Goal: Task Accomplishment & Management: Manage account settings

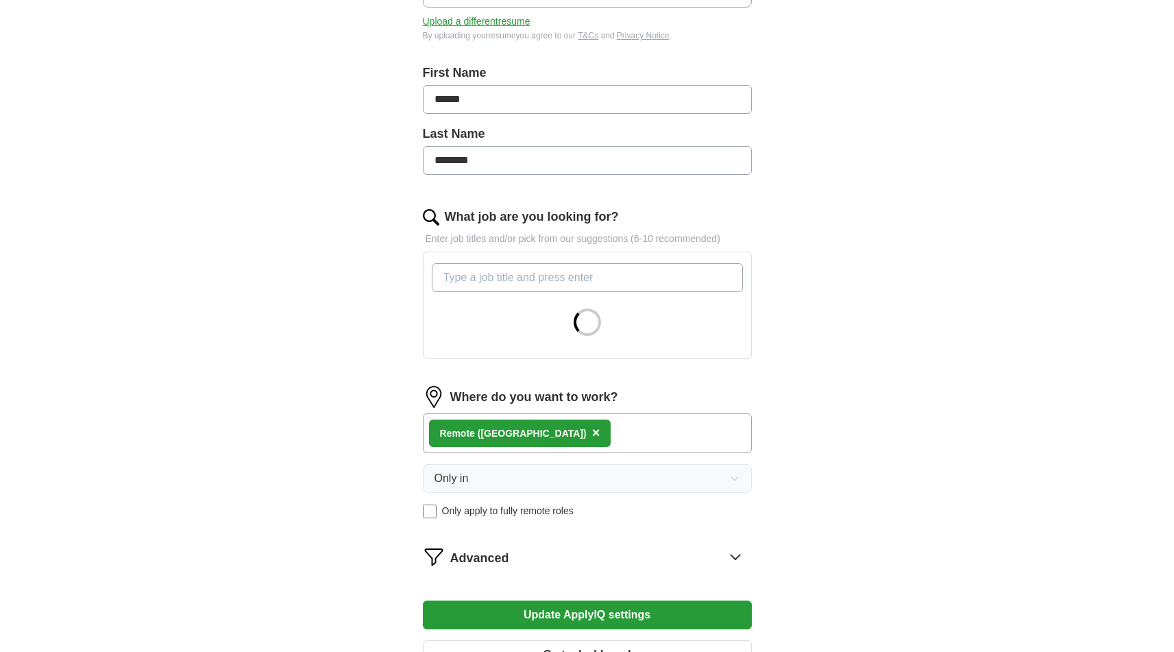
scroll to position [433, 0]
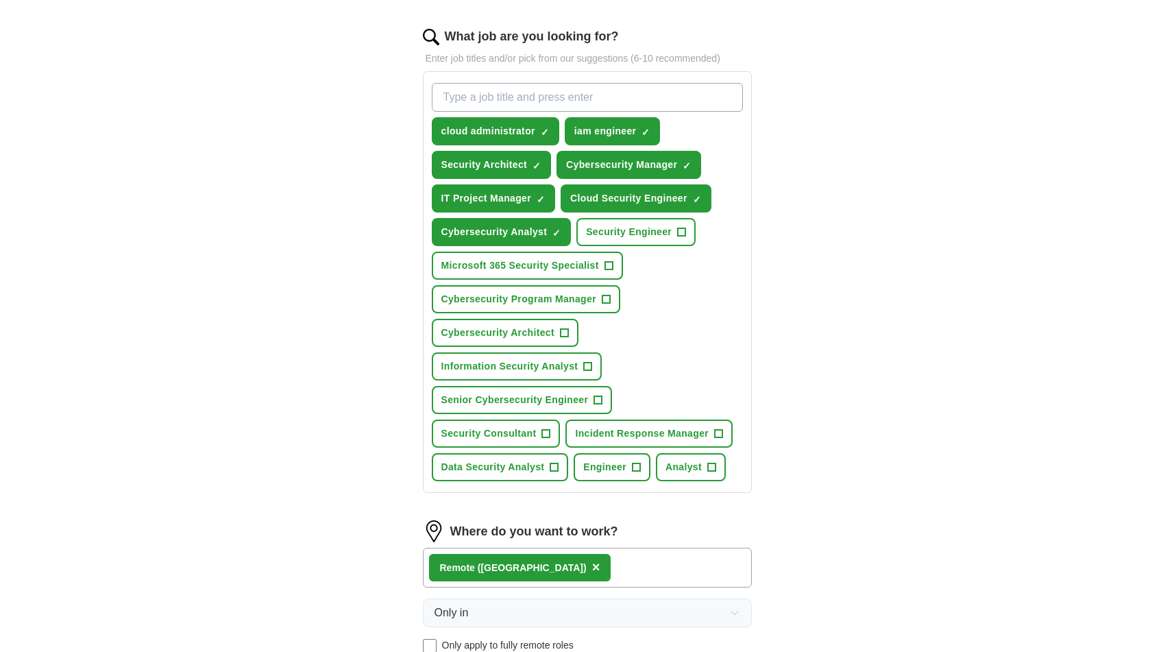
click at [588, 368] on span "+" at bounding box center [588, 366] width 8 height 11
click at [601, 401] on span "+" at bounding box center [598, 400] width 8 height 11
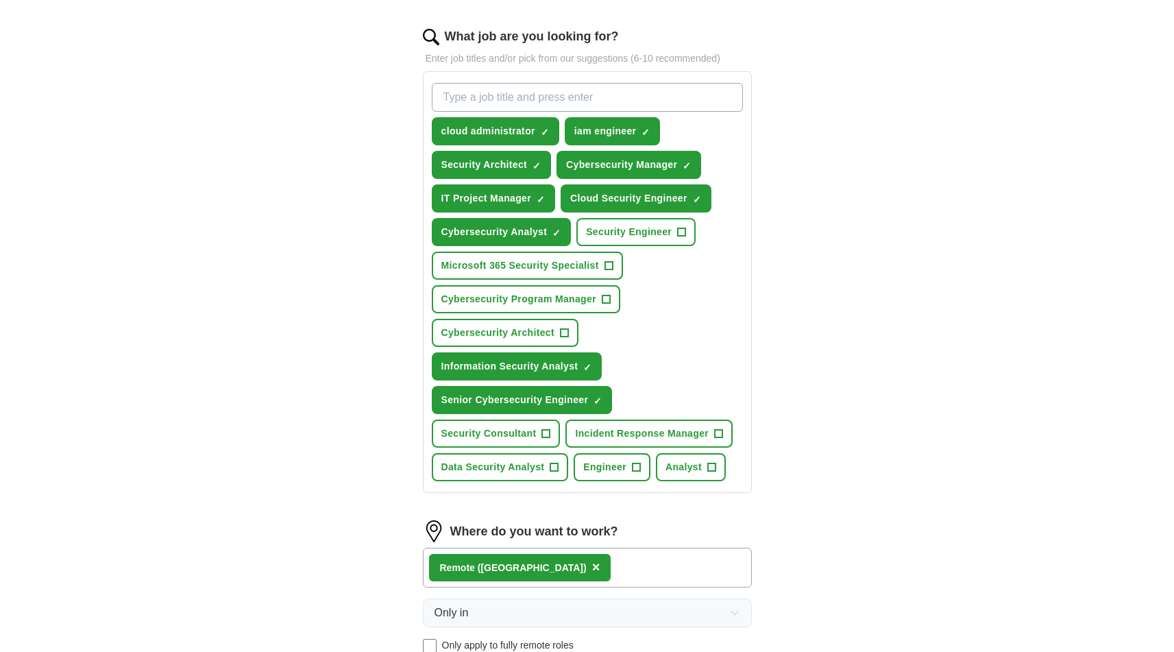
click at [563, 338] on span "+" at bounding box center [564, 332] width 8 height 11
click at [605, 269] on span "+" at bounding box center [608, 265] width 8 height 11
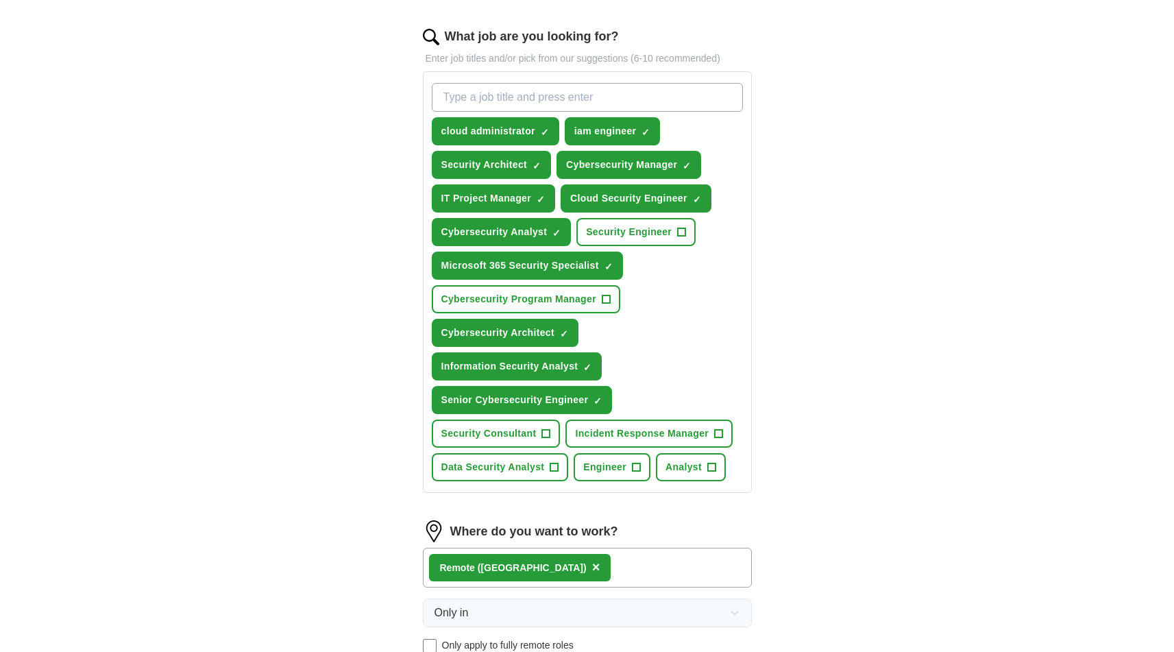
click at [673, 228] on button "Security Engineer +" at bounding box center [635, 232] width 119 height 28
click at [0, 0] on span "×" at bounding box center [0, 0] width 0 height 0
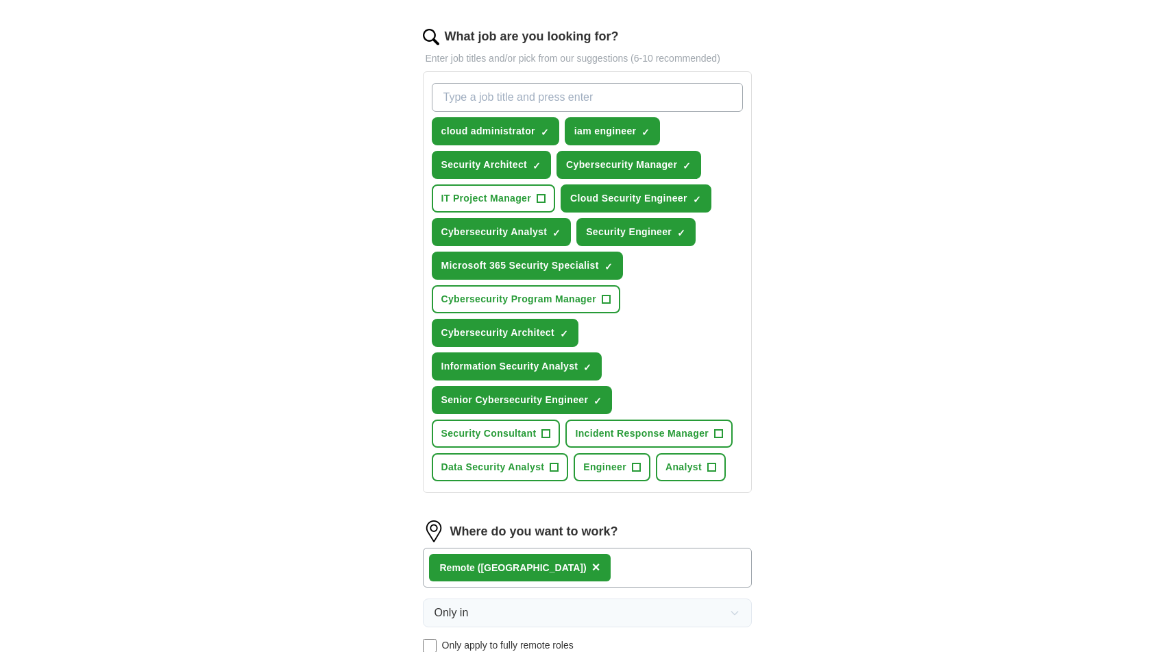
click at [552, 462] on span "+" at bounding box center [554, 467] width 8 height 11
click at [547, 435] on span "+" at bounding box center [546, 433] width 8 height 11
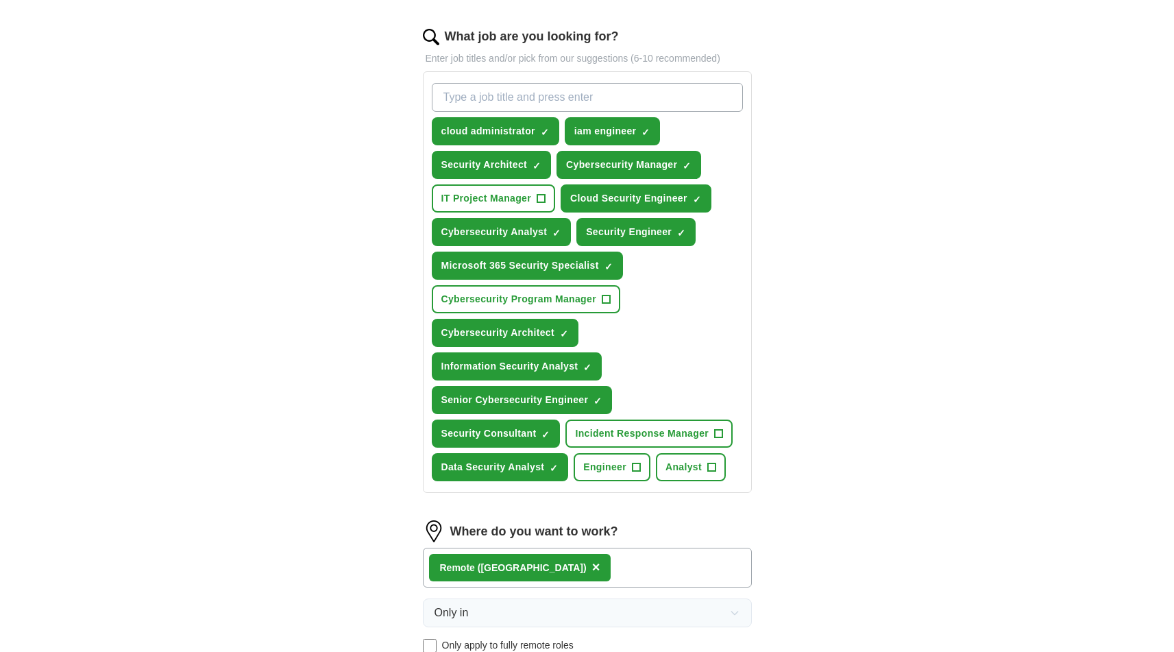
click at [609, 299] on span "+" at bounding box center [606, 299] width 8 height 11
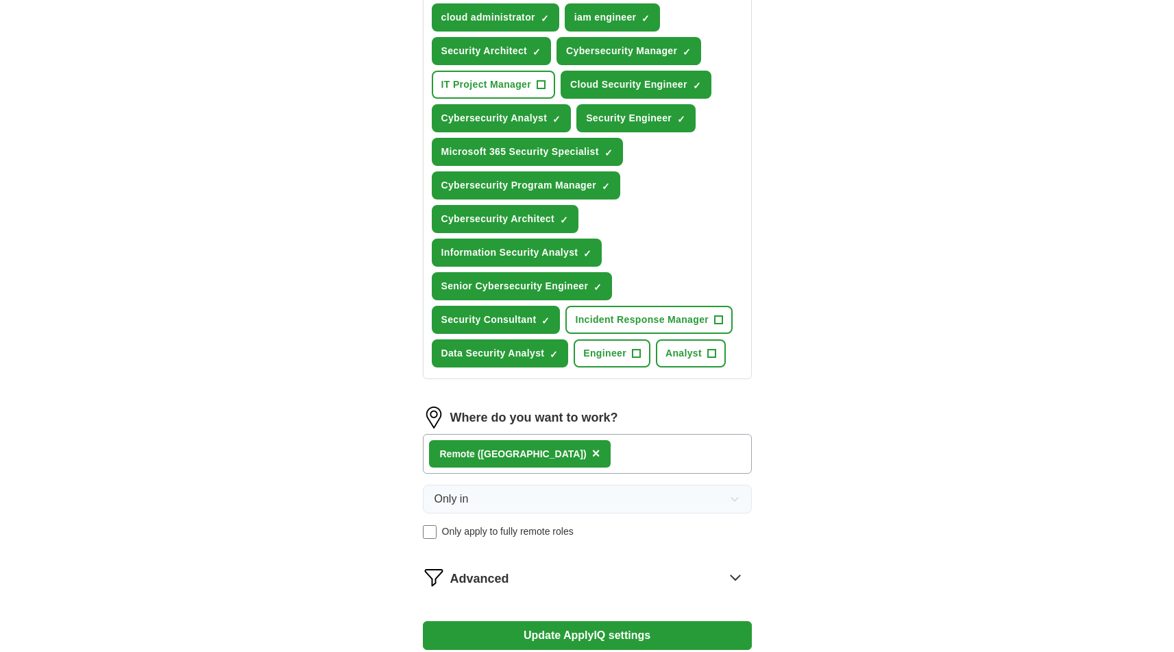
scroll to position [665, 0]
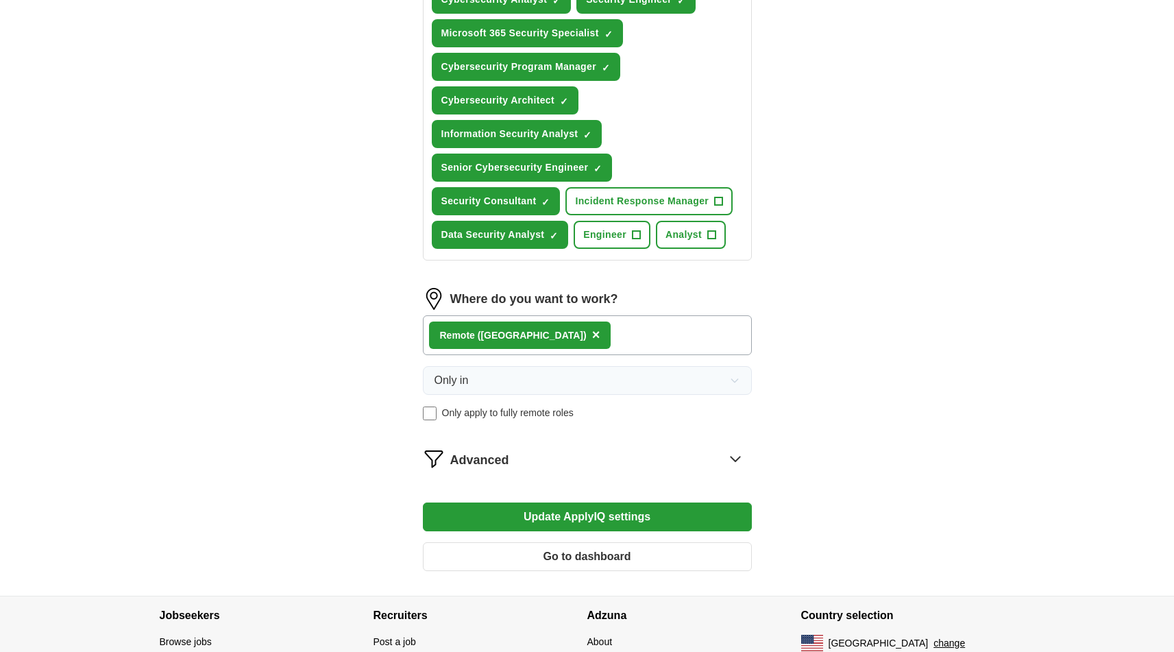
click at [578, 521] on button "Update ApplyIQ settings" at bounding box center [587, 516] width 329 height 29
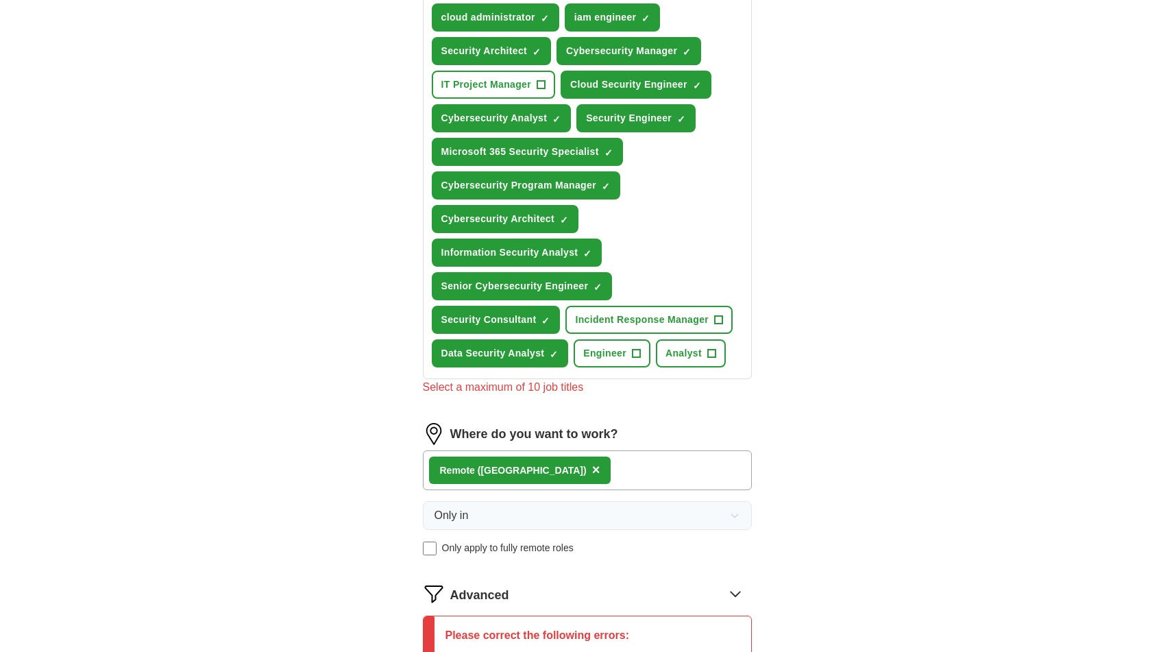
scroll to position [417, 0]
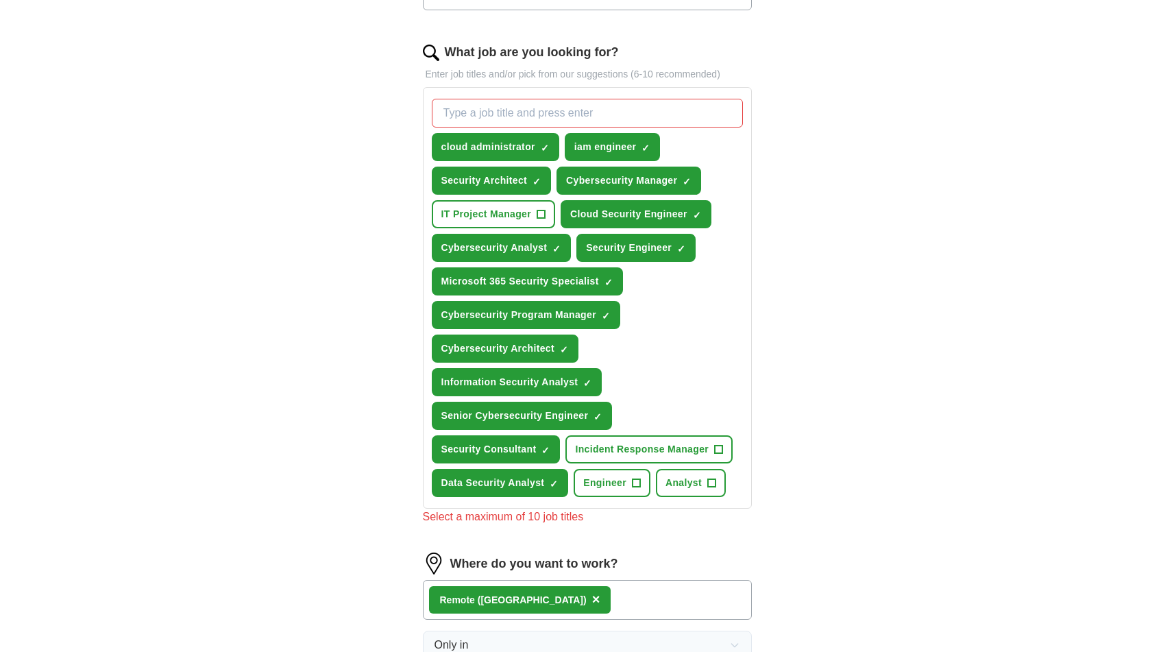
click at [545, 480] on button "Data Security Analyst ✓ ×" at bounding box center [500, 483] width 137 height 28
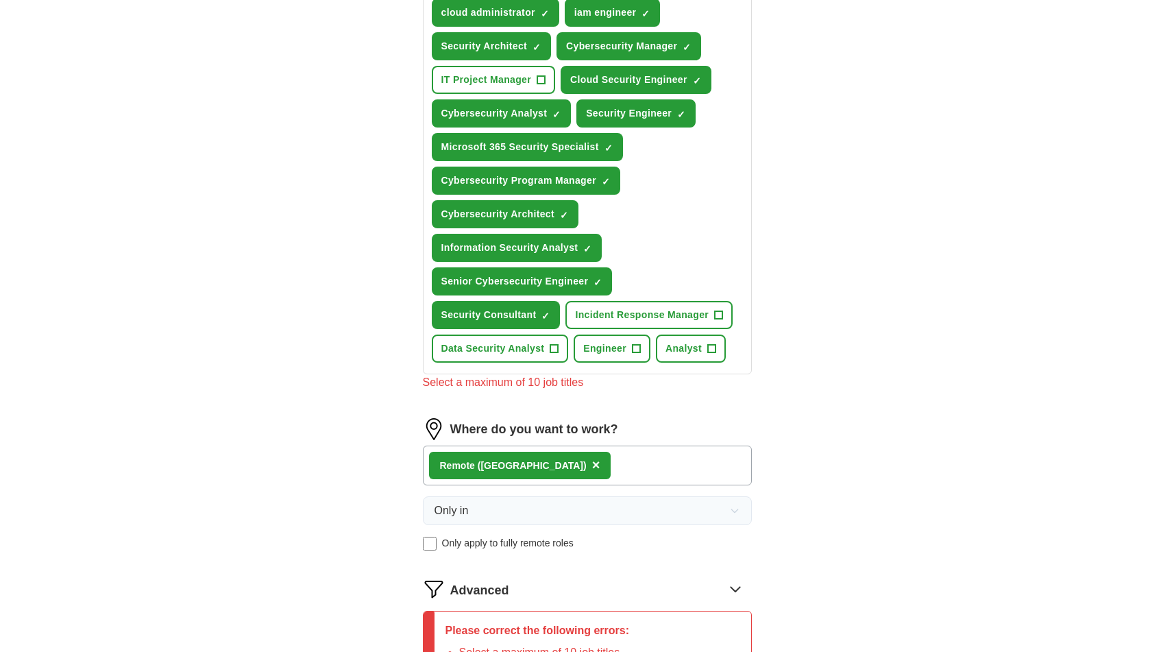
scroll to position [530, 0]
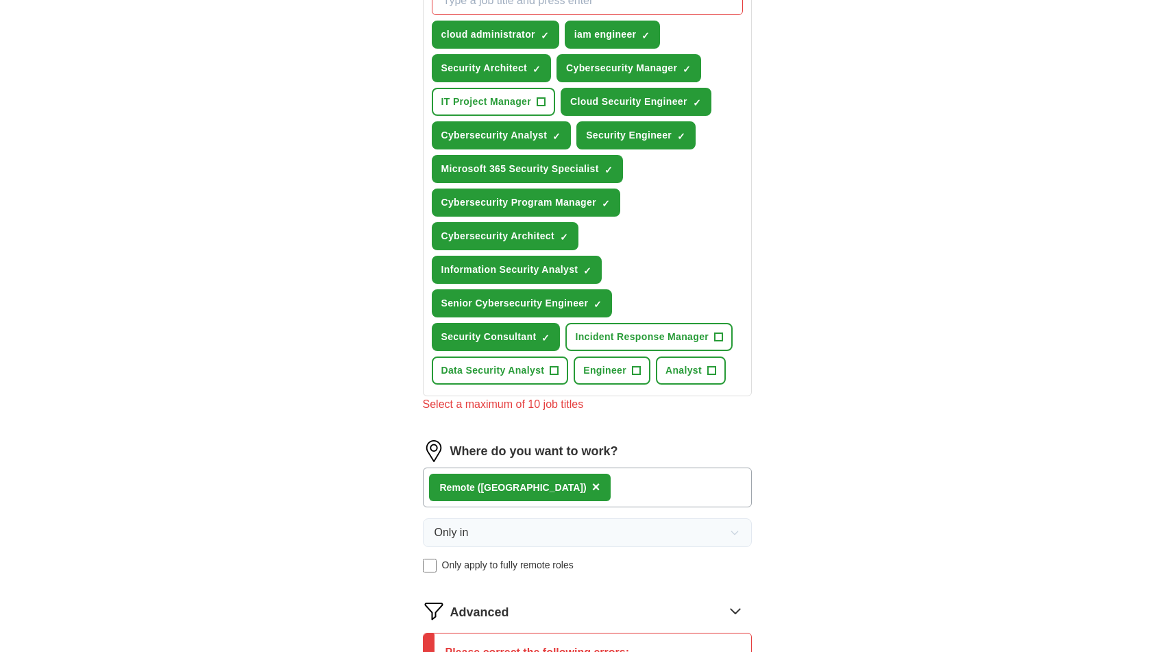
click at [0, 0] on span "×" at bounding box center [0, 0] width 0 height 0
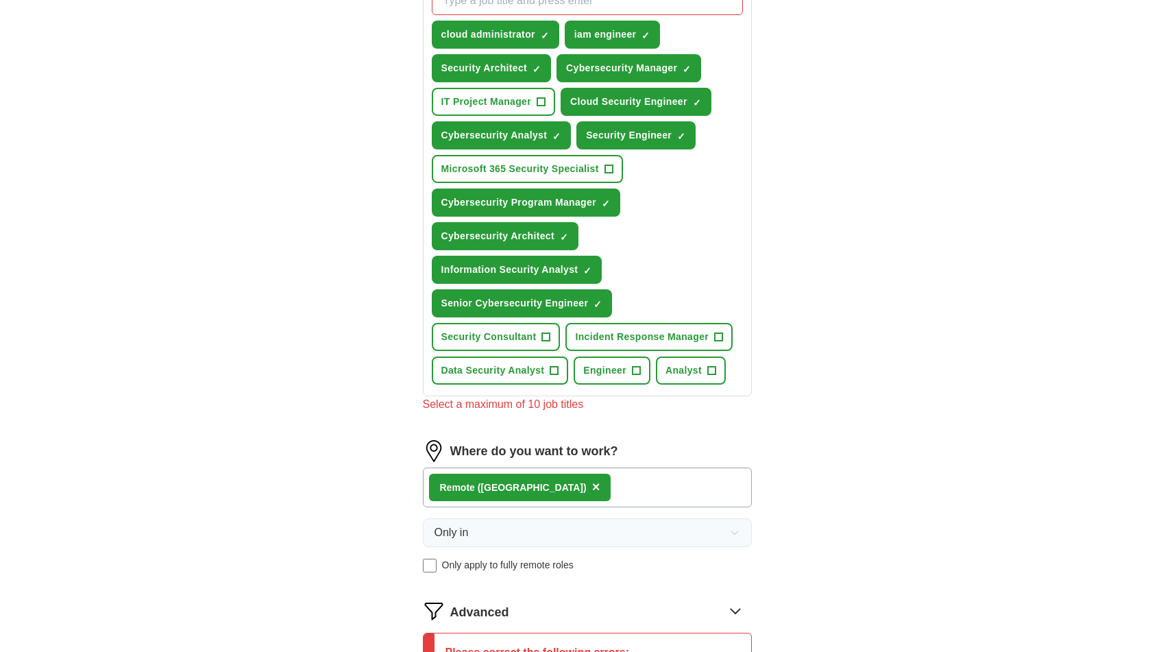
scroll to position [795, 0]
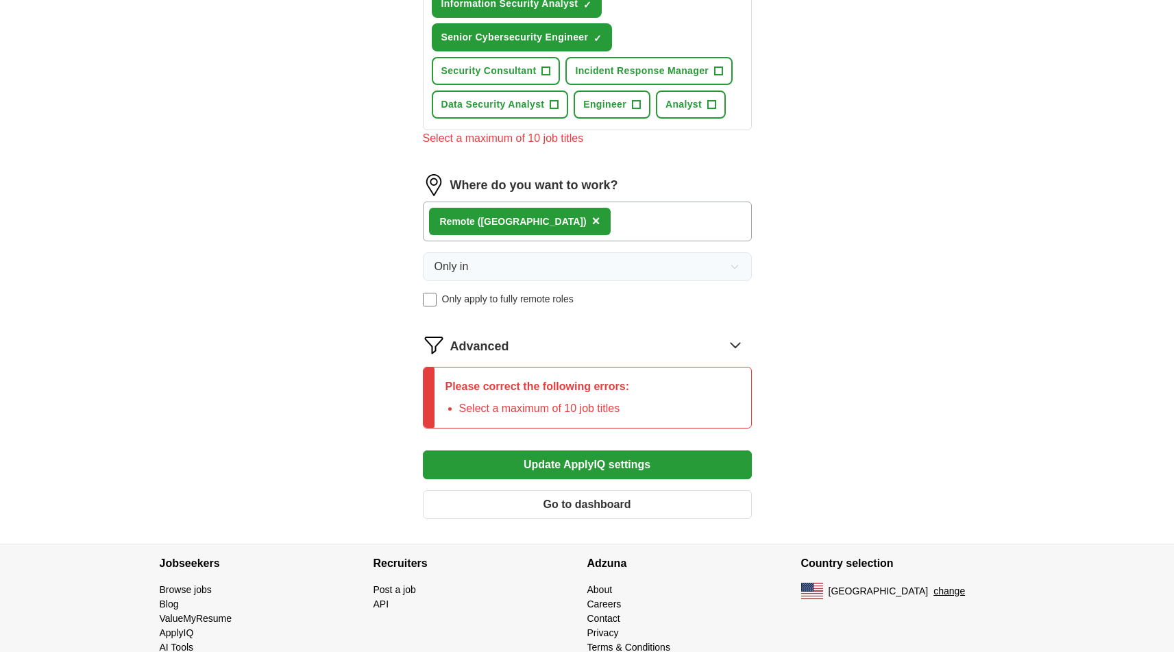
click at [577, 466] on button "Update ApplyIQ settings" at bounding box center [587, 464] width 329 height 29
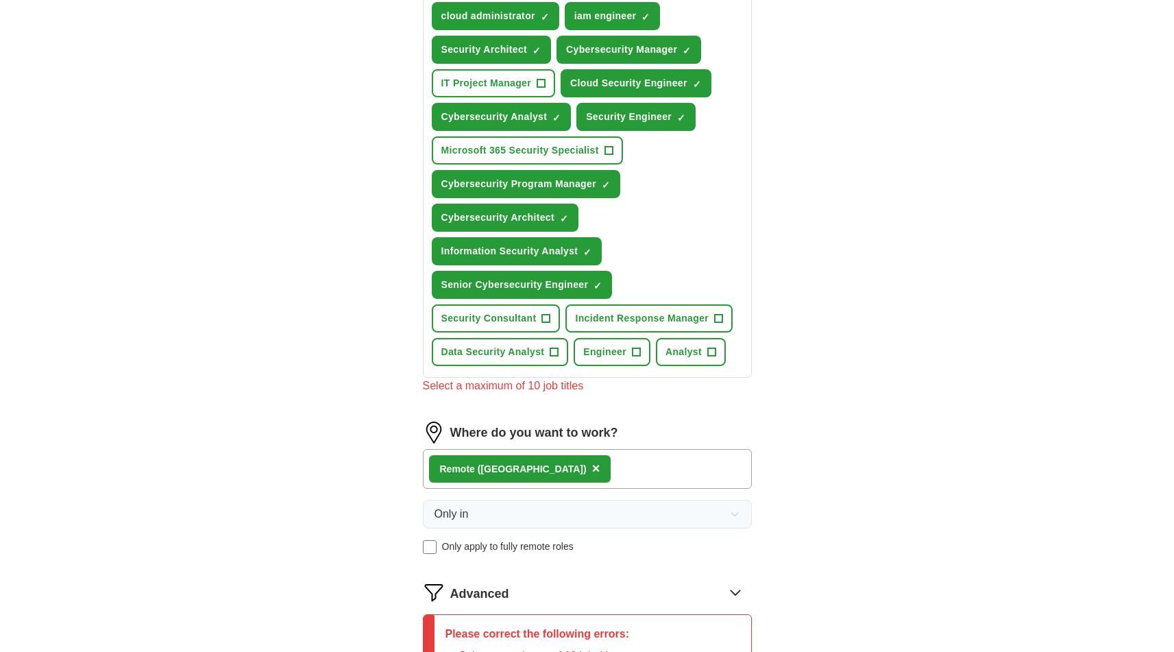
scroll to position [499, 0]
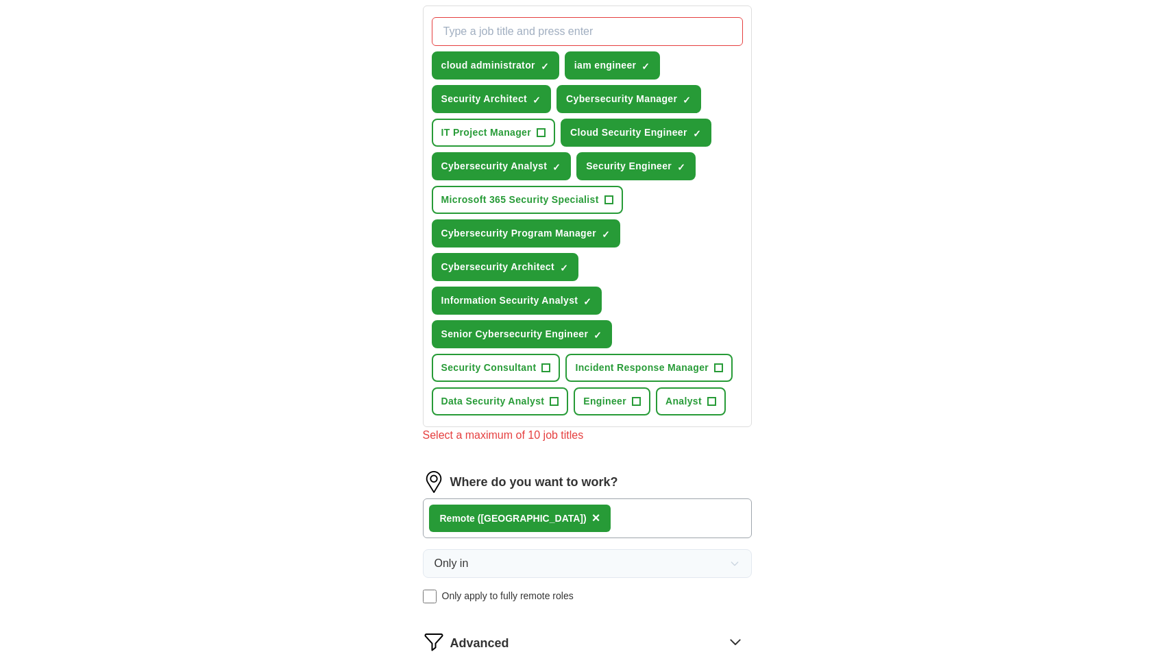
click at [667, 115] on div "cloud administrator ✓ × iam engineer ✓ × Security Architect ✓ × Cybersecurity M…" at bounding box center [587, 216] width 317 height 409
click at [0, 0] on span "×" at bounding box center [0, 0] width 0 height 0
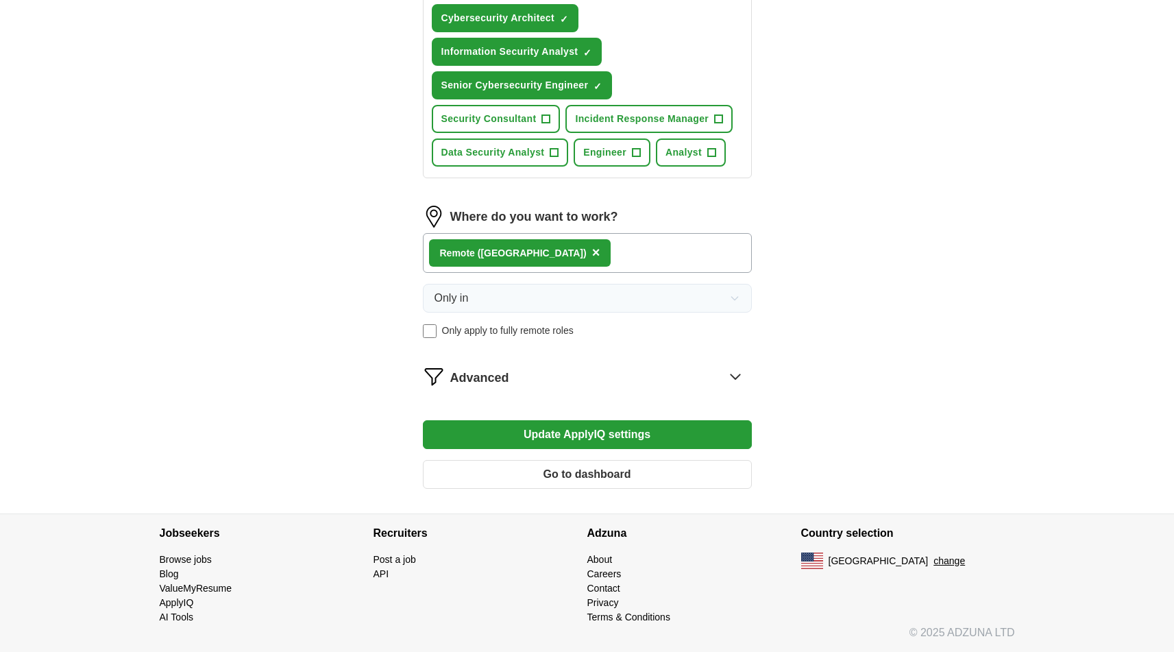
scroll to position [726, 0]
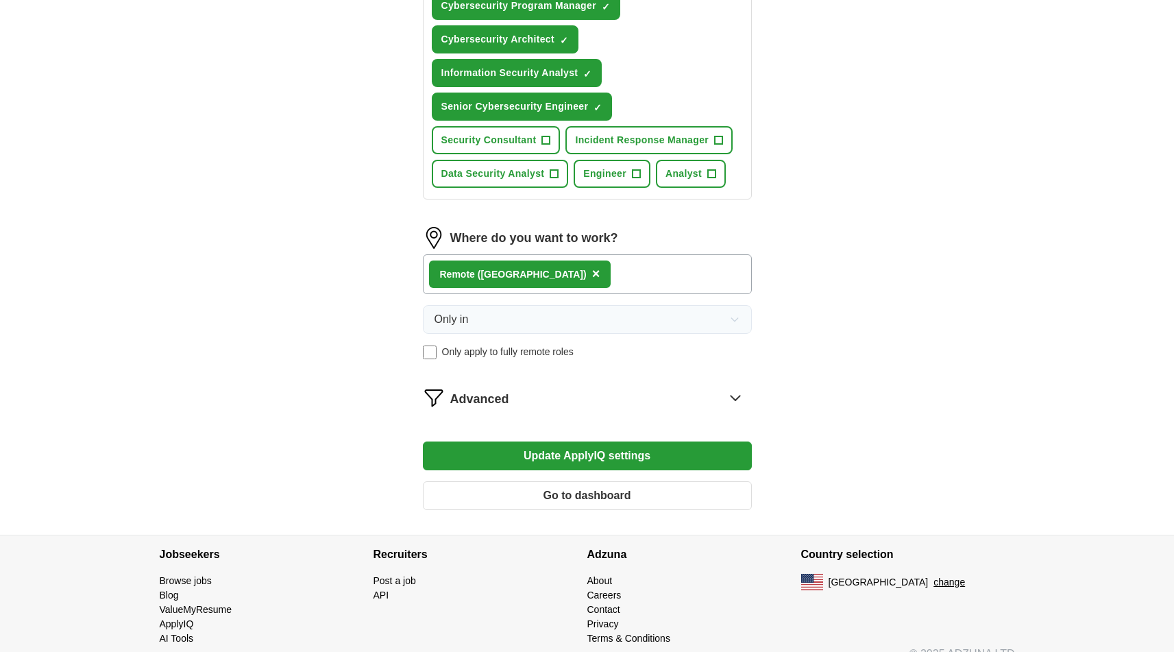
click at [546, 459] on button "Update ApplyIQ settings" at bounding box center [587, 455] width 329 height 29
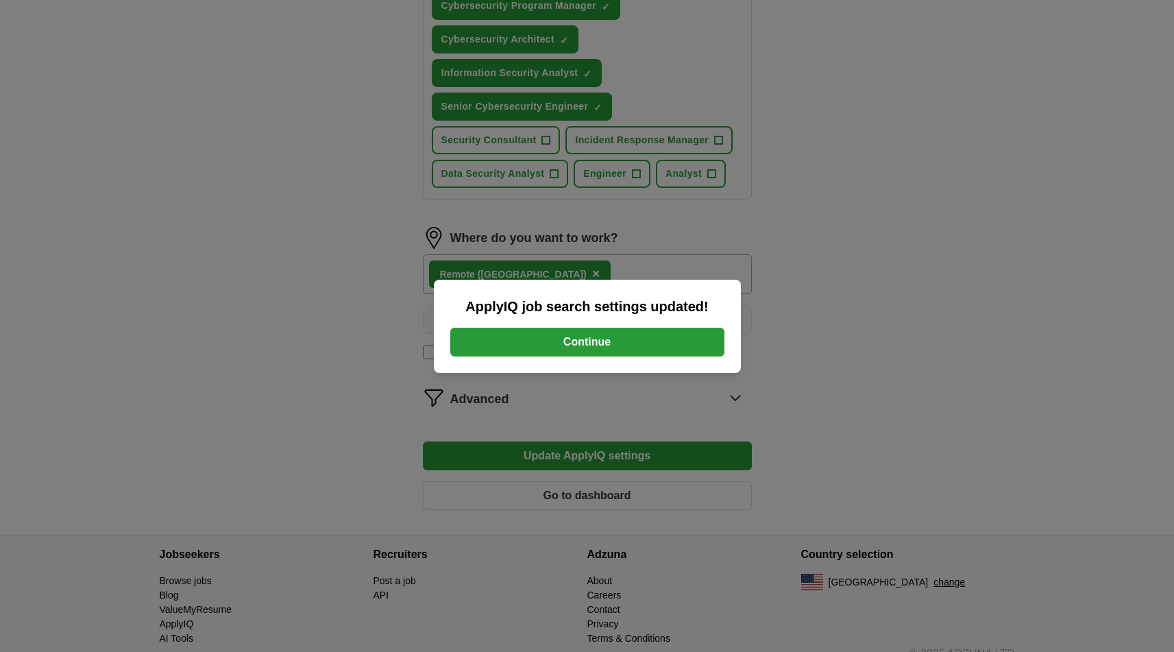
click at [580, 341] on button "Continue" at bounding box center [587, 341] width 274 height 29
